Goal: Task Accomplishment & Management: Manage account settings

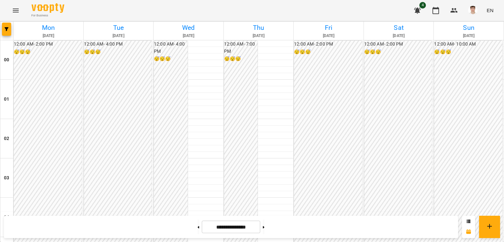
scroll to position [754, 0]
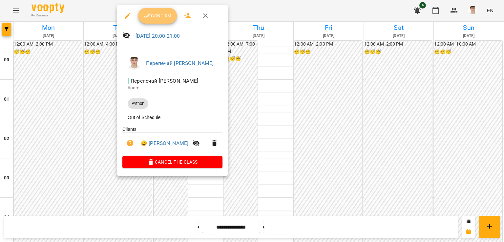
click at [150, 19] on button "Confirm" at bounding box center [157, 16] width 39 height 16
click at [155, 21] on button "Confirm" at bounding box center [157, 16] width 39 height 16
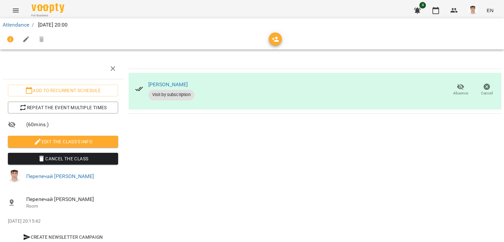
click at [81, 139] on span "Edit the class's Info" at bounding box center [63, 142] width 100 height 8
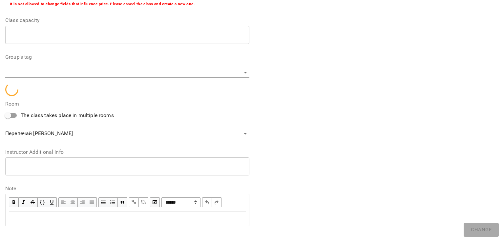
scroll to position [169, 0]
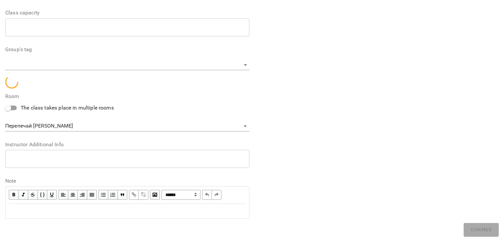
click at [71, 152] on div "* ​" at bounding box center [127, 158] width 244 height 18
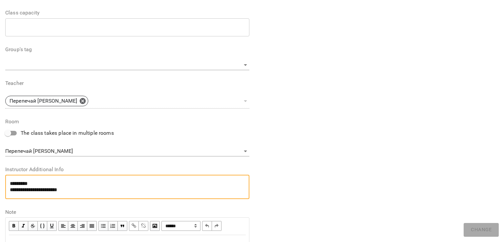
scroll to position [0, 0]
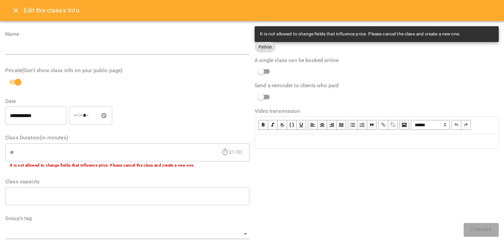
type textarea "**********"
click at [6, 9] on div "Edit the class's Info" at bounding box center [252, 10] width 504 height 21
click at [12, 8] on button "Close" at bounding box center [16, 11] width 16 height 16
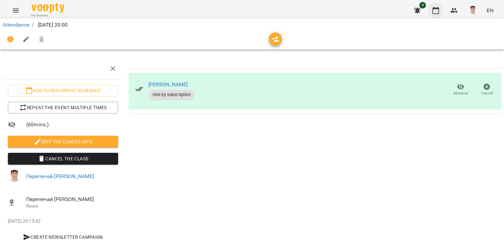
click at [435, 8] on icon "button" at bounding box center [435, 10] width 7 height 7
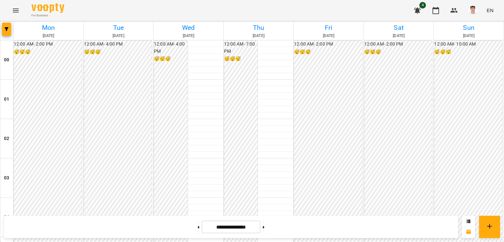
scroll to position [641, 0]
